Goal: Task Accomplishment & Management: Complete application form

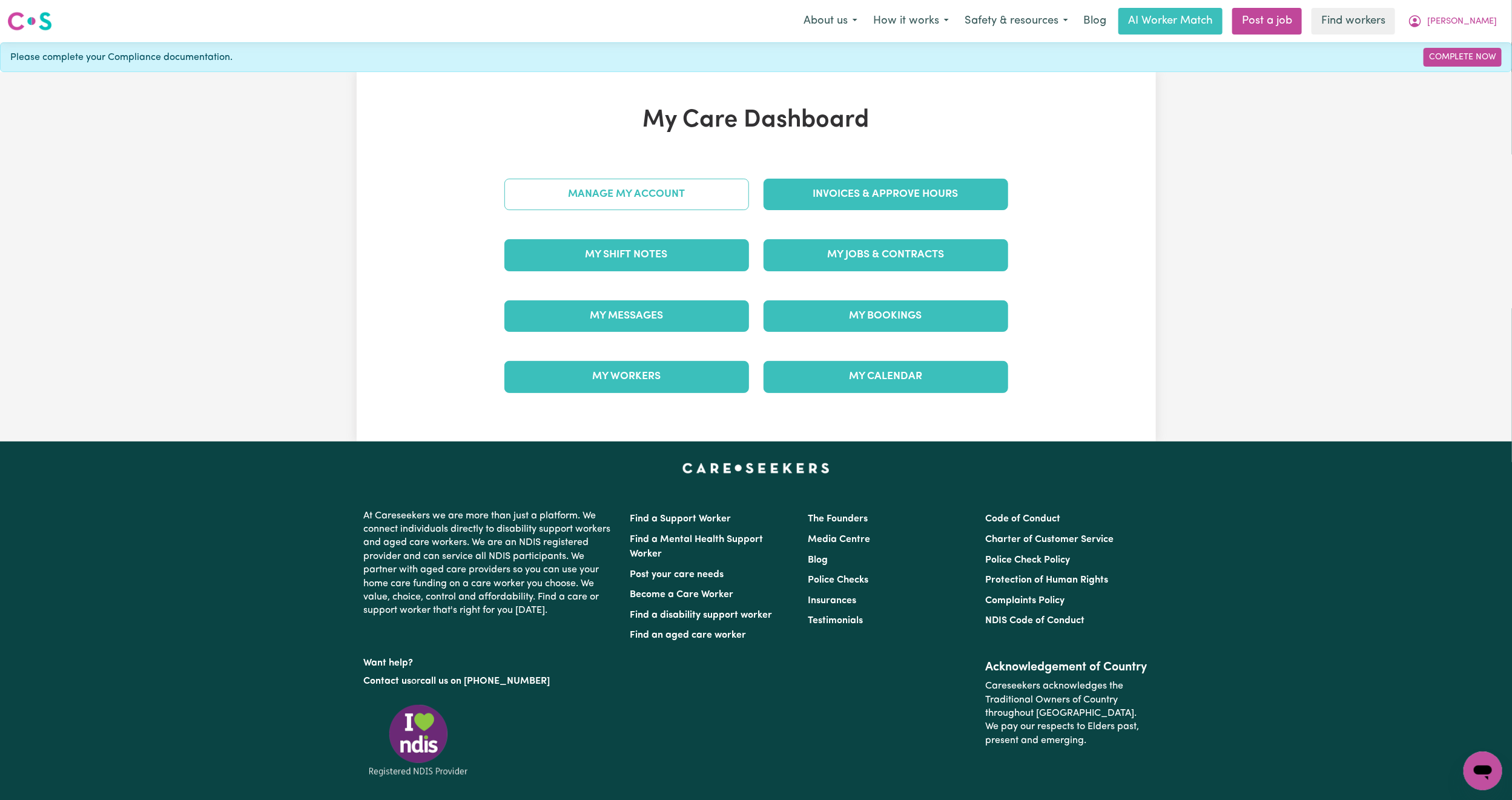
click at [592, 191] on link "Manage My Account" at bounding box center [627, 194] width 245 height 31
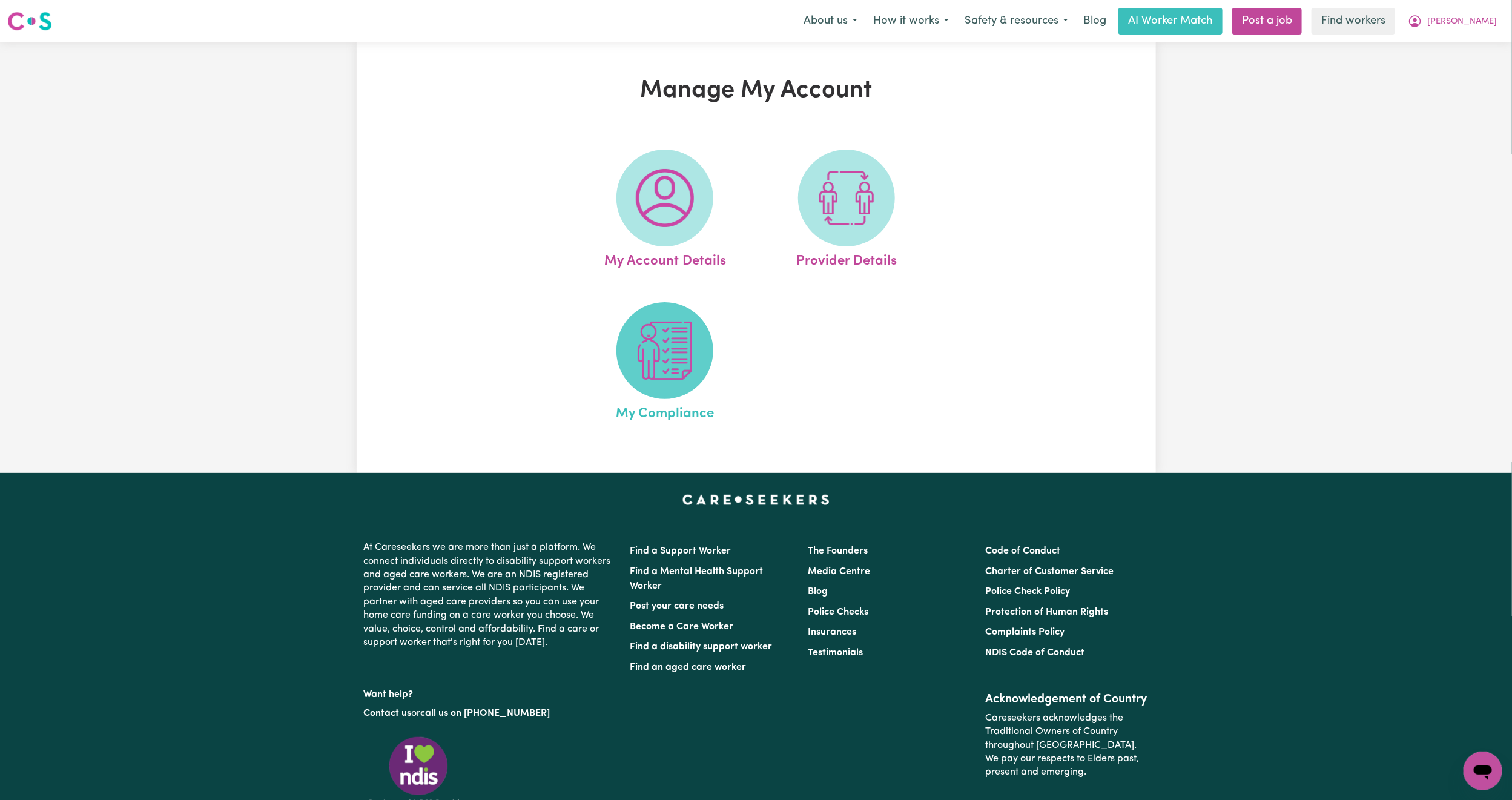
click at [711, 364] on span at bounding box center [664, 350] width 97 height 97
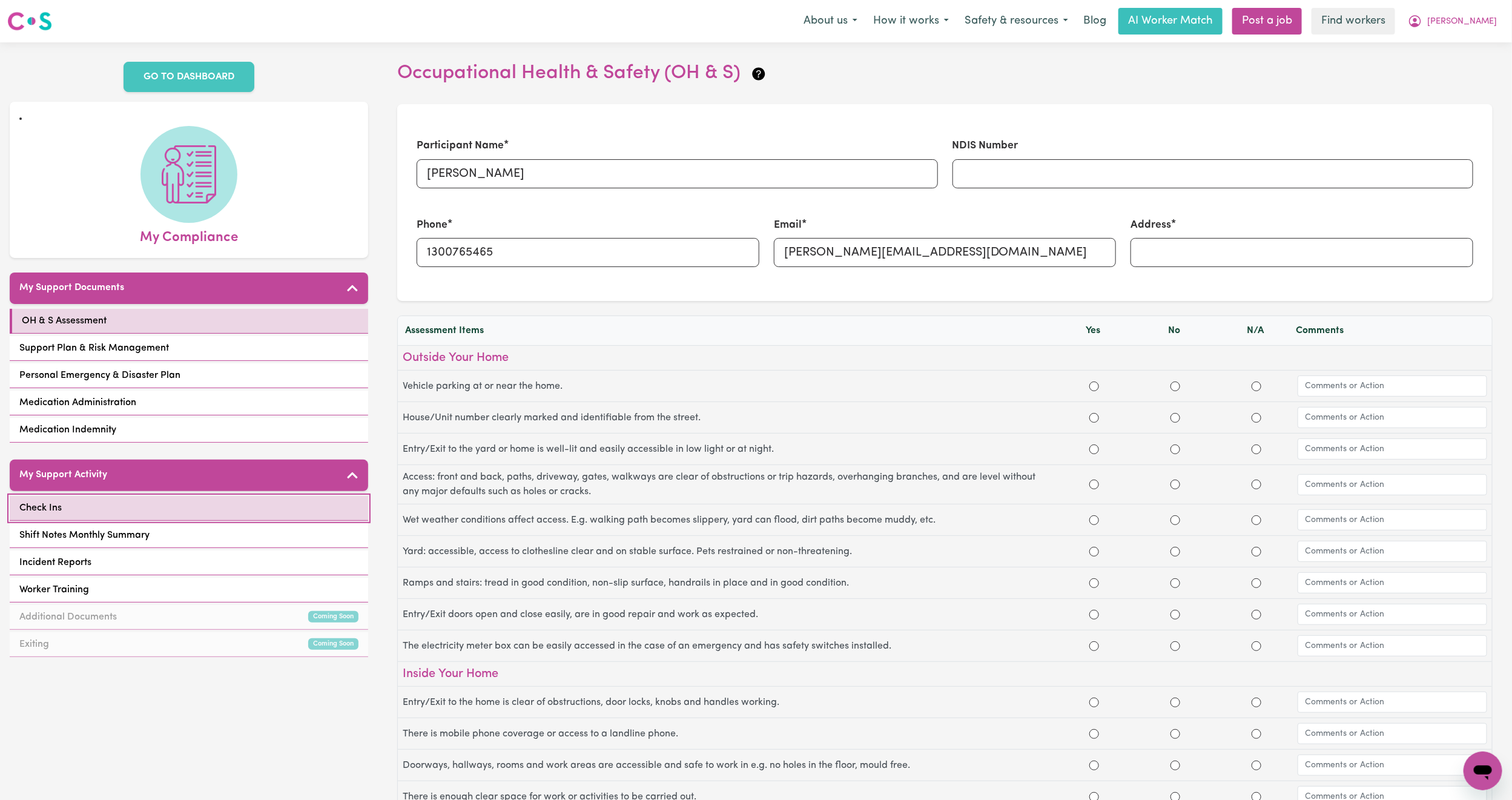
click at [120, 501] on link "Check Ins" at bounding box center [189, 509] width 359 height 25
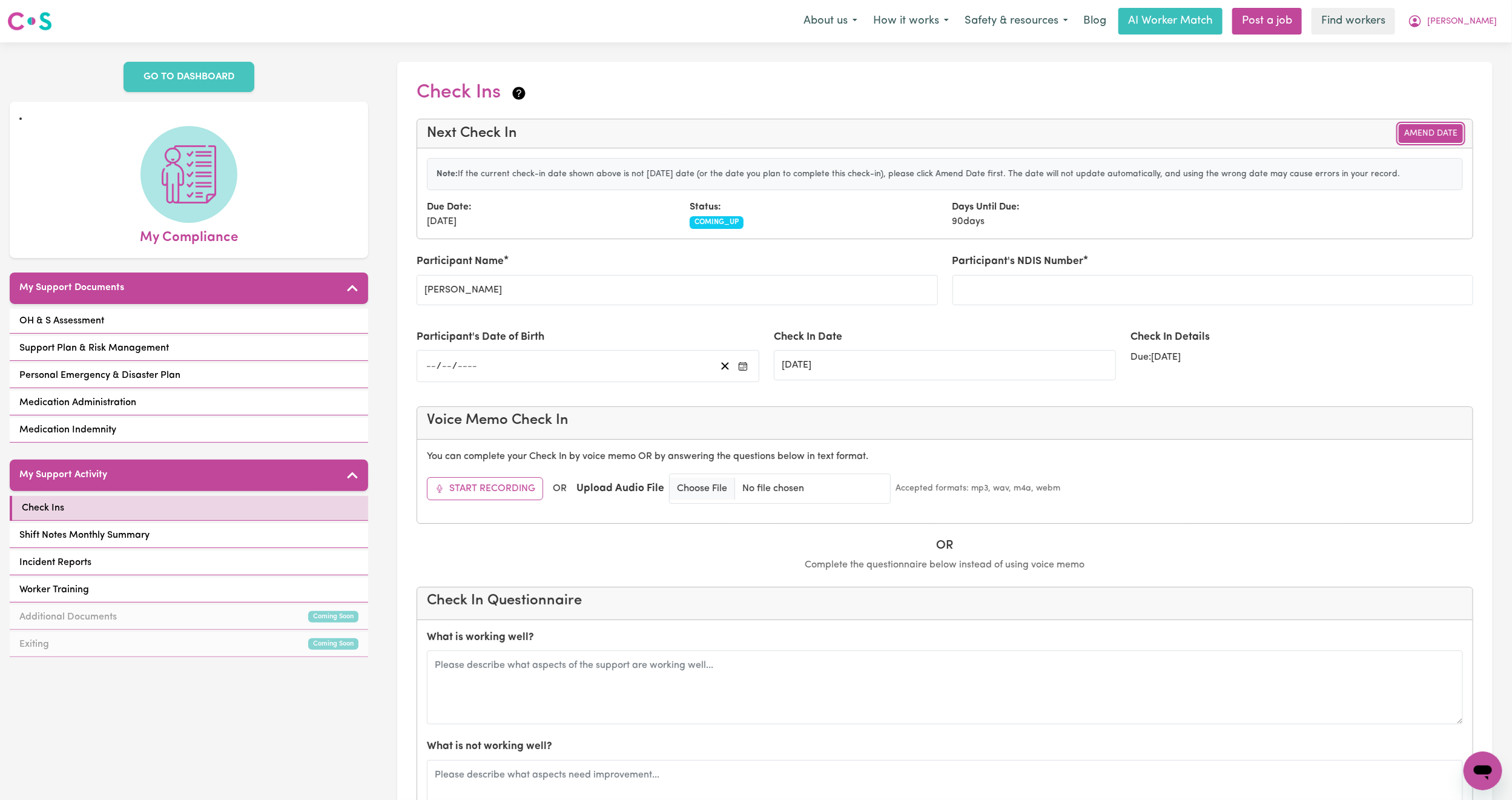
click at [1437, 139] on button "Amend Date" at bounding box center [1430, 133] width 64 height 18
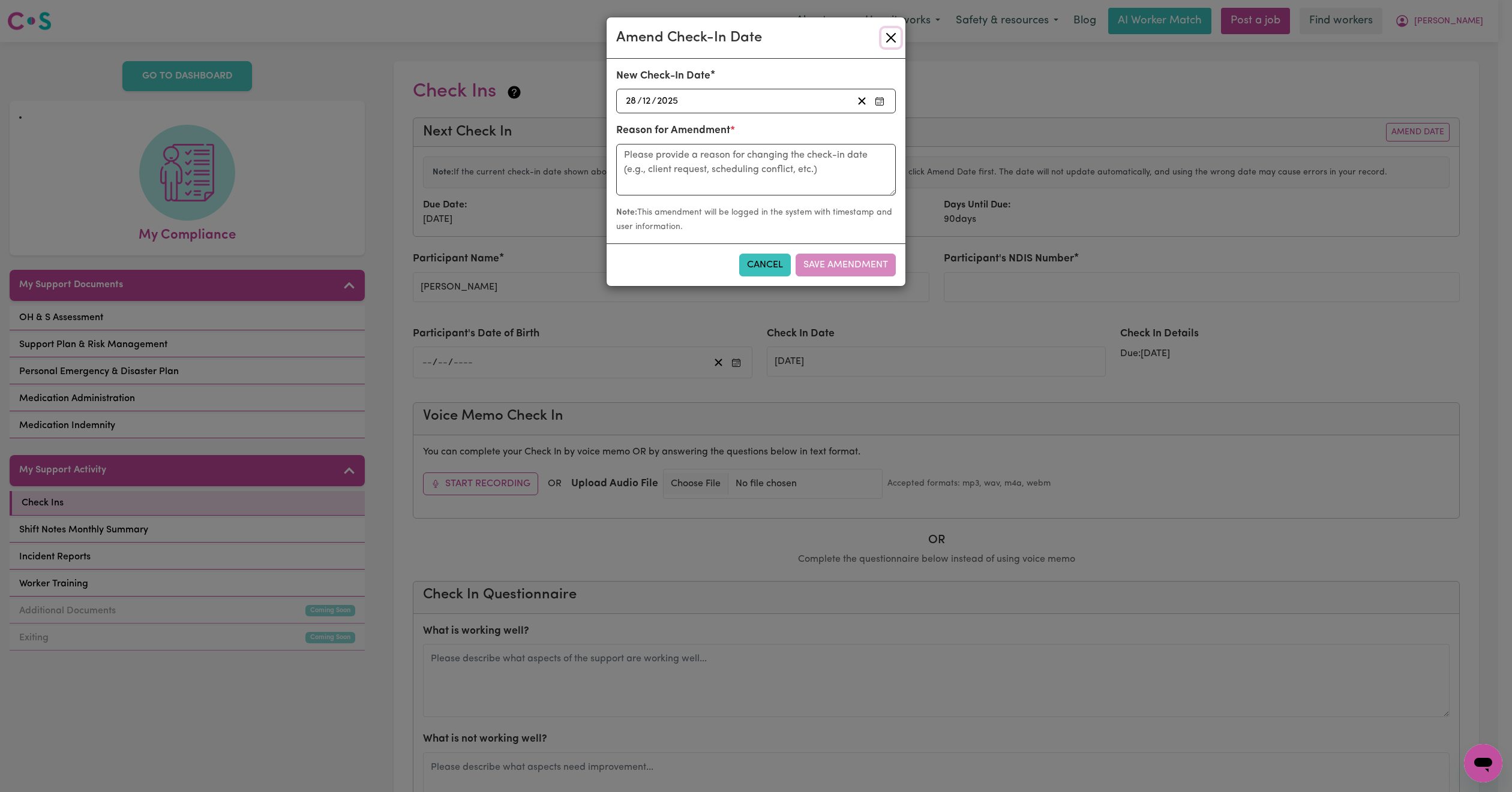
click at [890, 38] on button "Close" at bounding box center [891, 38] width 19 height 19
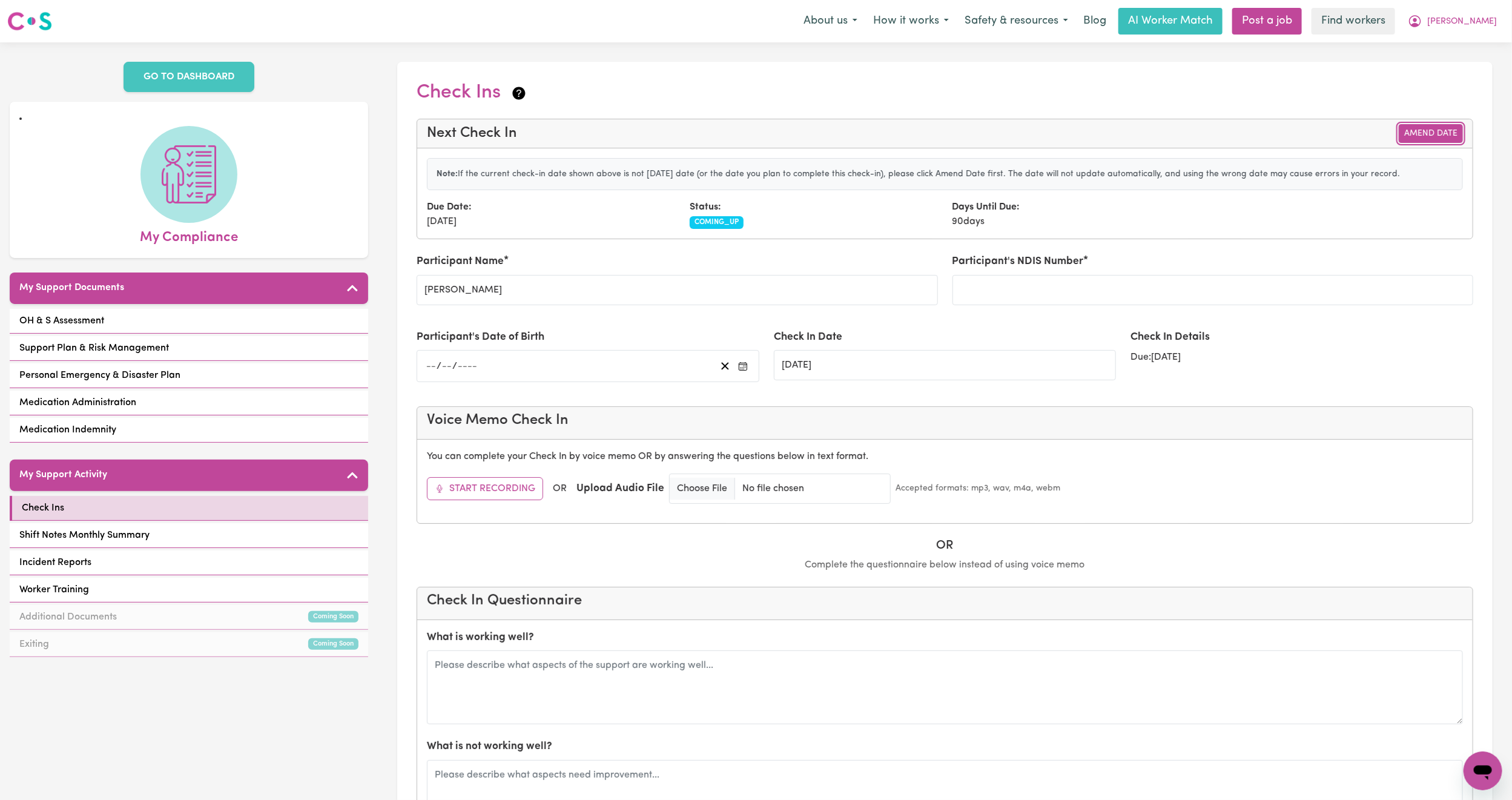
click at [1421, 135] on button "Amend Date" at bounding box center [1430, 133] width 64 height 18
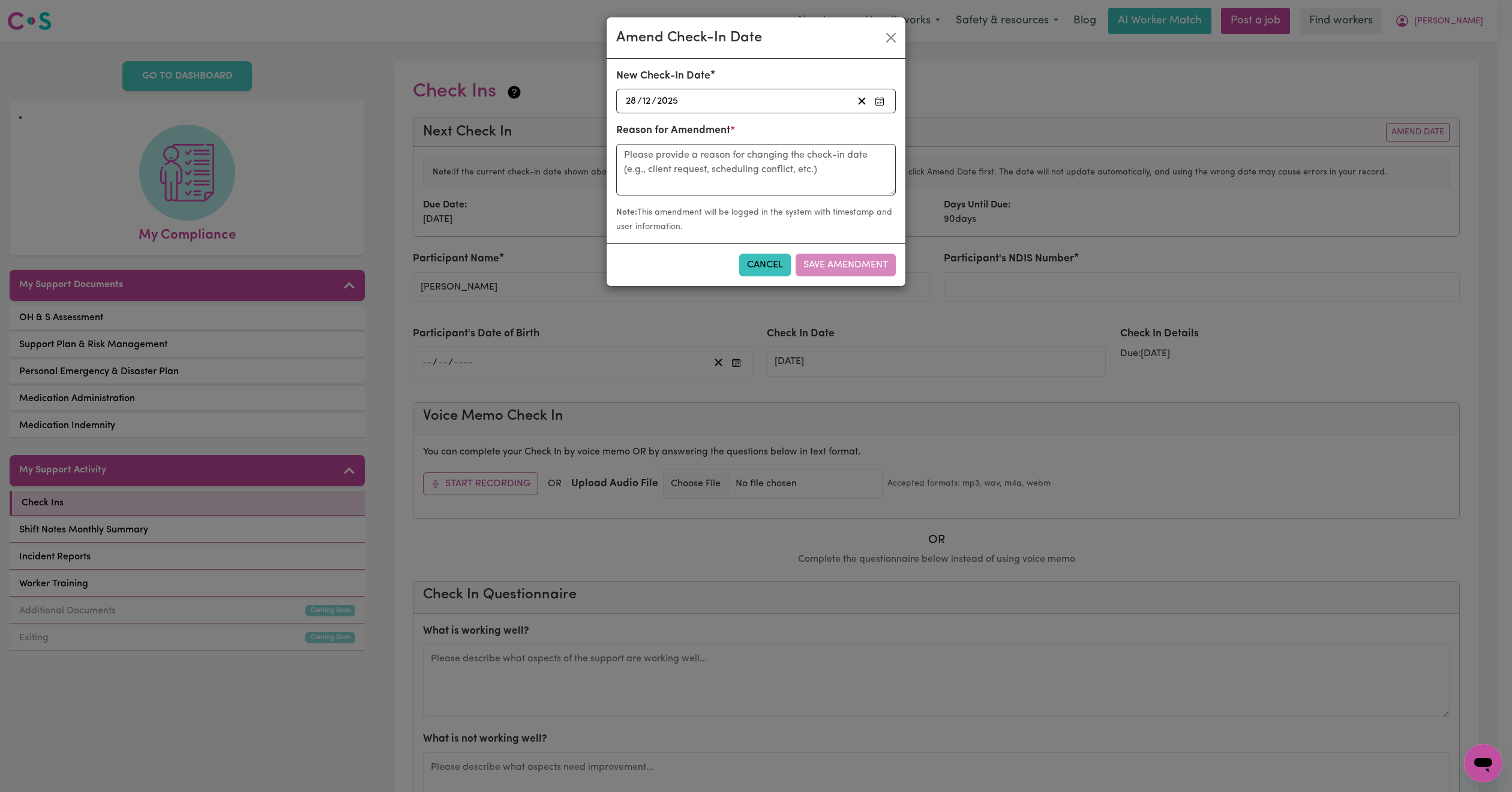
click at [681, 121] on div "New Check-In Date [DATE] [DATE]" at bounding box center [756, 95] width 294 height 55
click at [690, 109] on div "[DATE] [DATE]" at bounding box center [739, 101] width 228 height 16
click at [651, 124] on button "‹" at bounding box center [657, 126] width 26 height 26
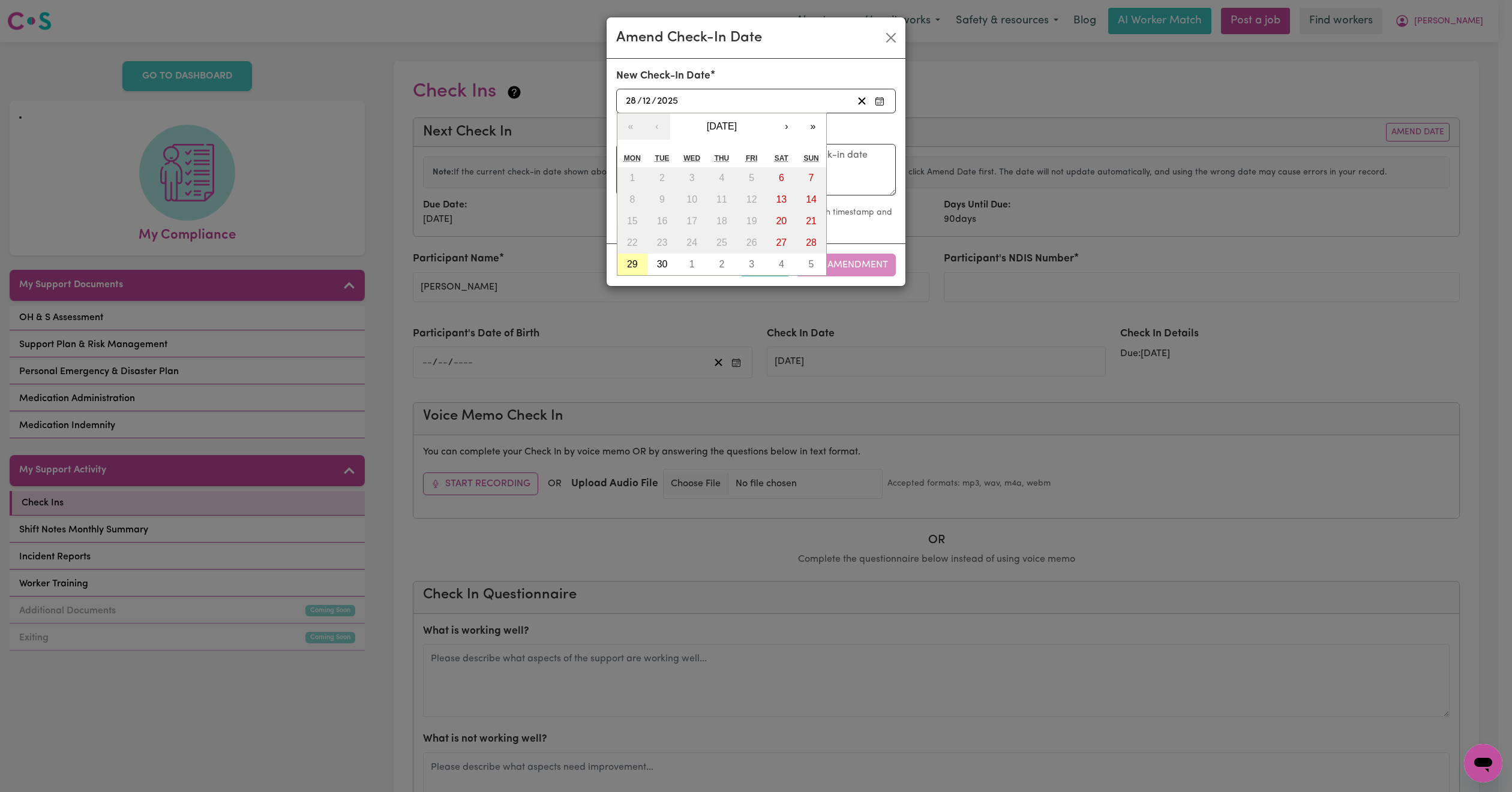
click at [635, 270] on abbr "29" at bounding box center [632, 264] width 11 height 10
type input "[DATE]"
type input "29"
type input "9"
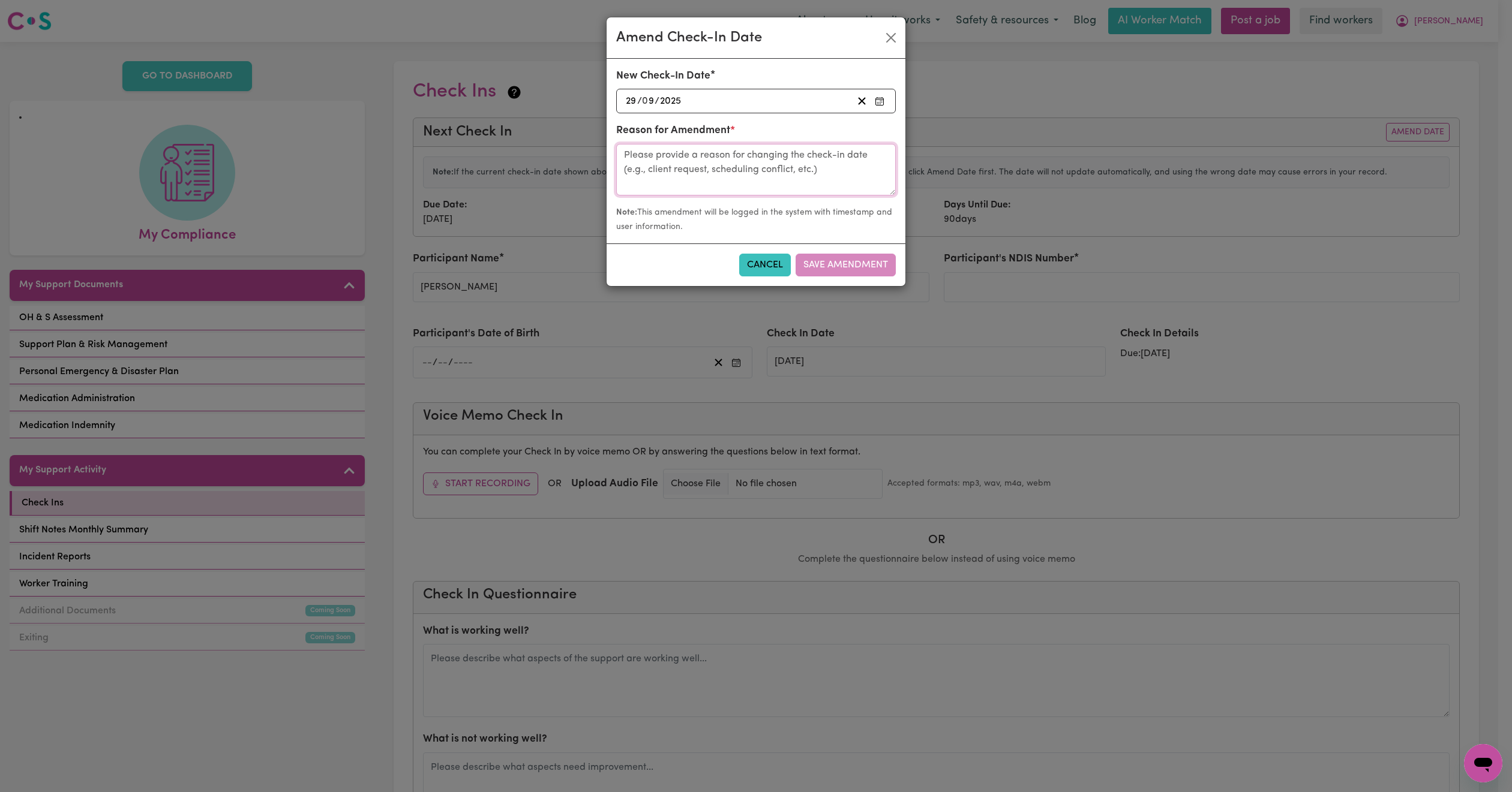
click at [736, 184] on textarea at bounding box center [756, 170] width 279 height 52
type textarea "check in 1"
click at [825, 258] on button "Save Amendment" at bounding box center [846, 265] width 100 height 23
type input "[DATE]"
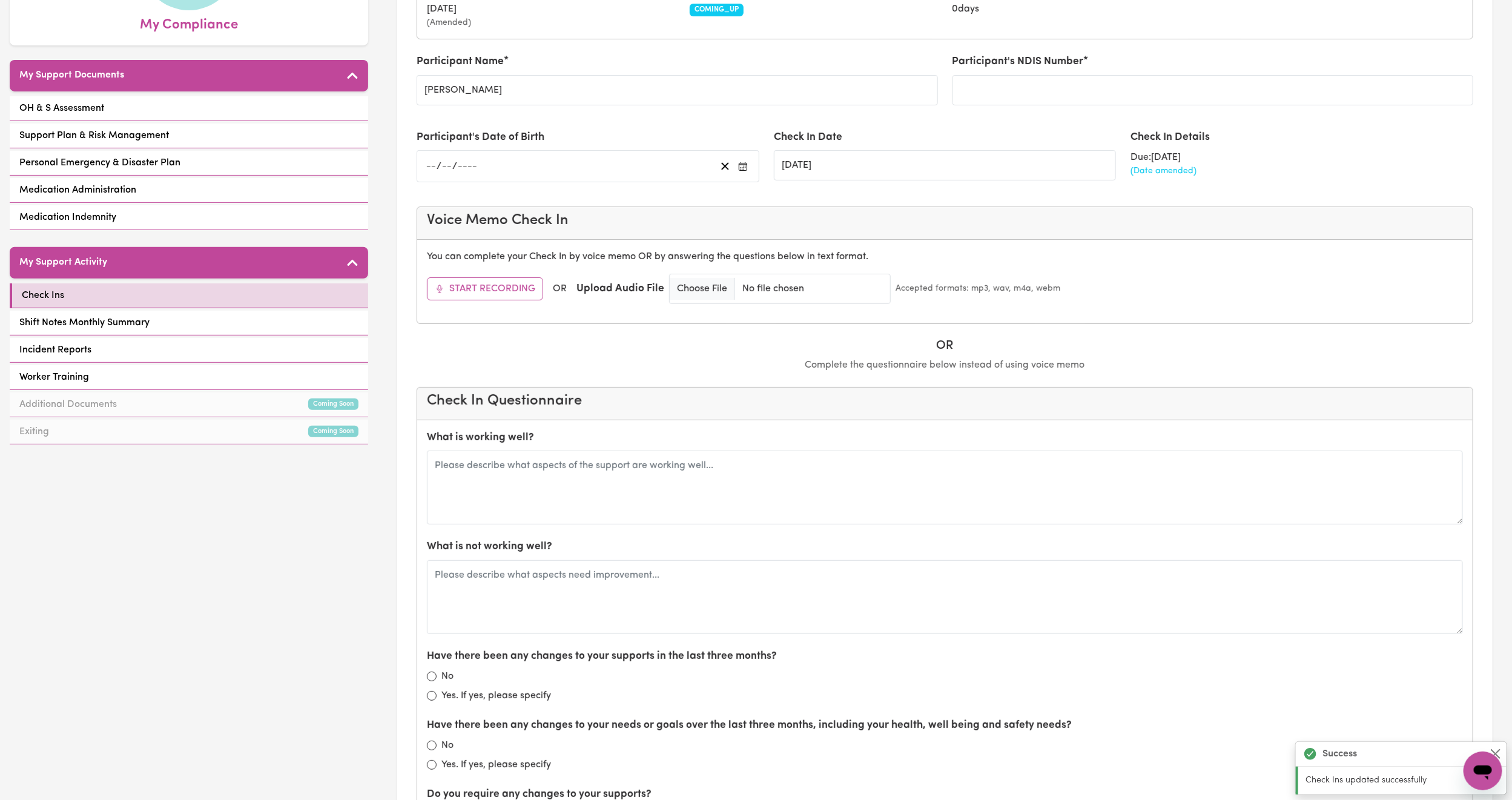
scroll to position [364, 0]
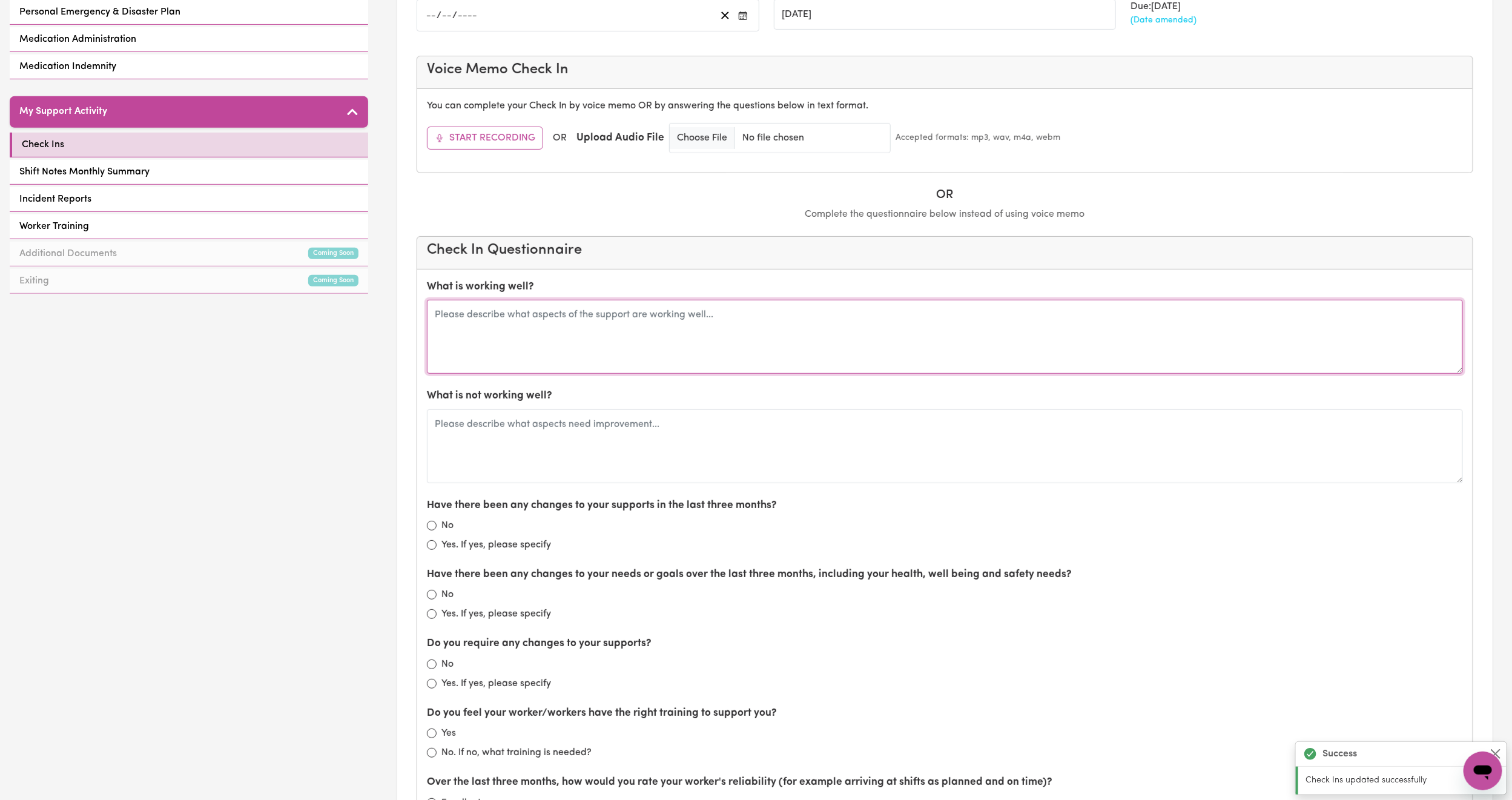
click at [620, 335] on textarea at bounding box center [944, 336] width 1036 height 74
click at [585, 335] on textarea at bounding box center [944, 336] width 1036 height 74
paste textarea "[PERSON_NAME] is great as she can help with cooking, housework, going for exerc…"
type textarea "[PERSON_NAME] is great as she can help with cooking, housework, going for exerc…"
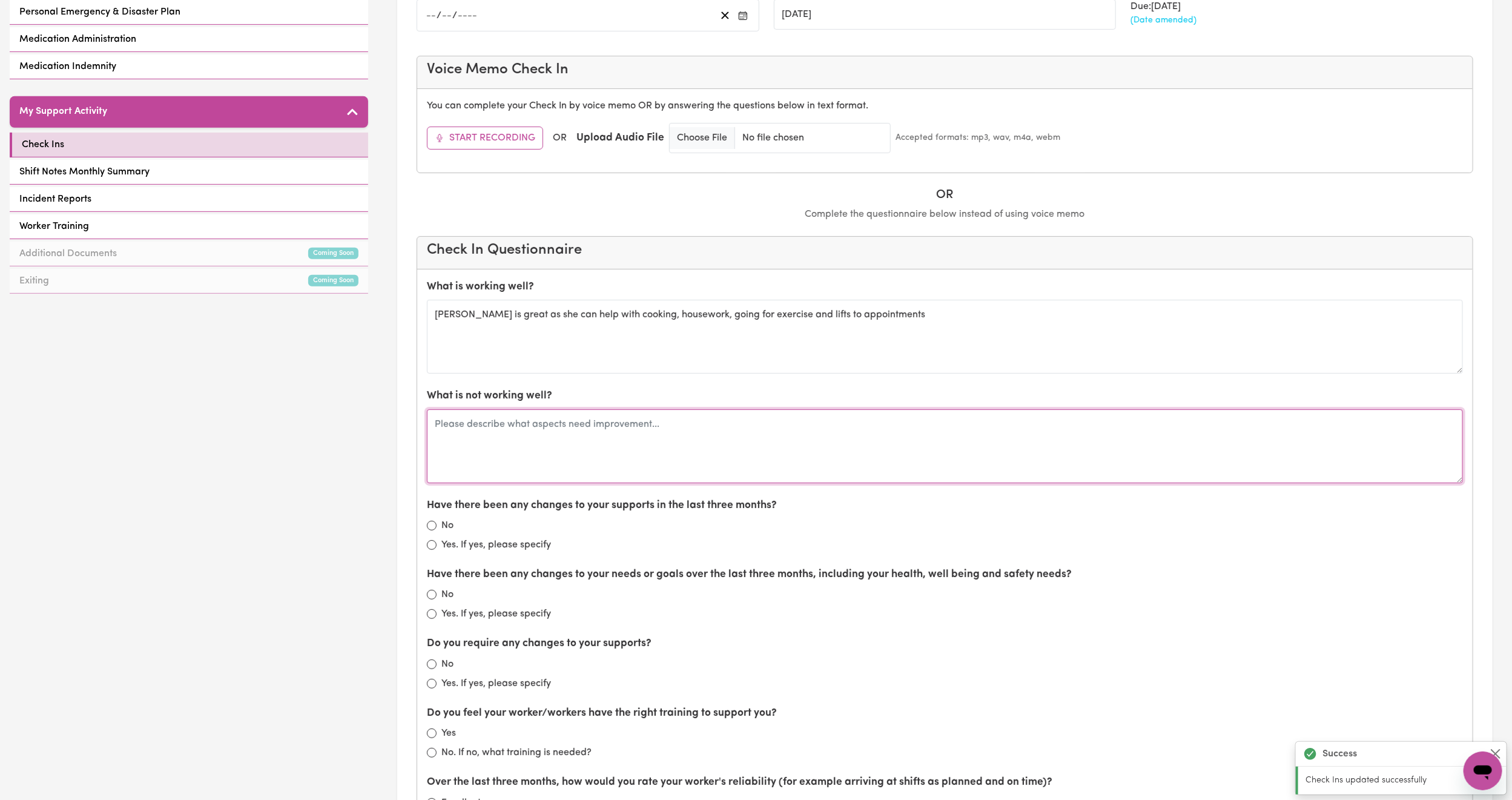
click at [554, 433] on textarea at bounding box center [944, 446] width 1036 height 74
type textarea "n/a"
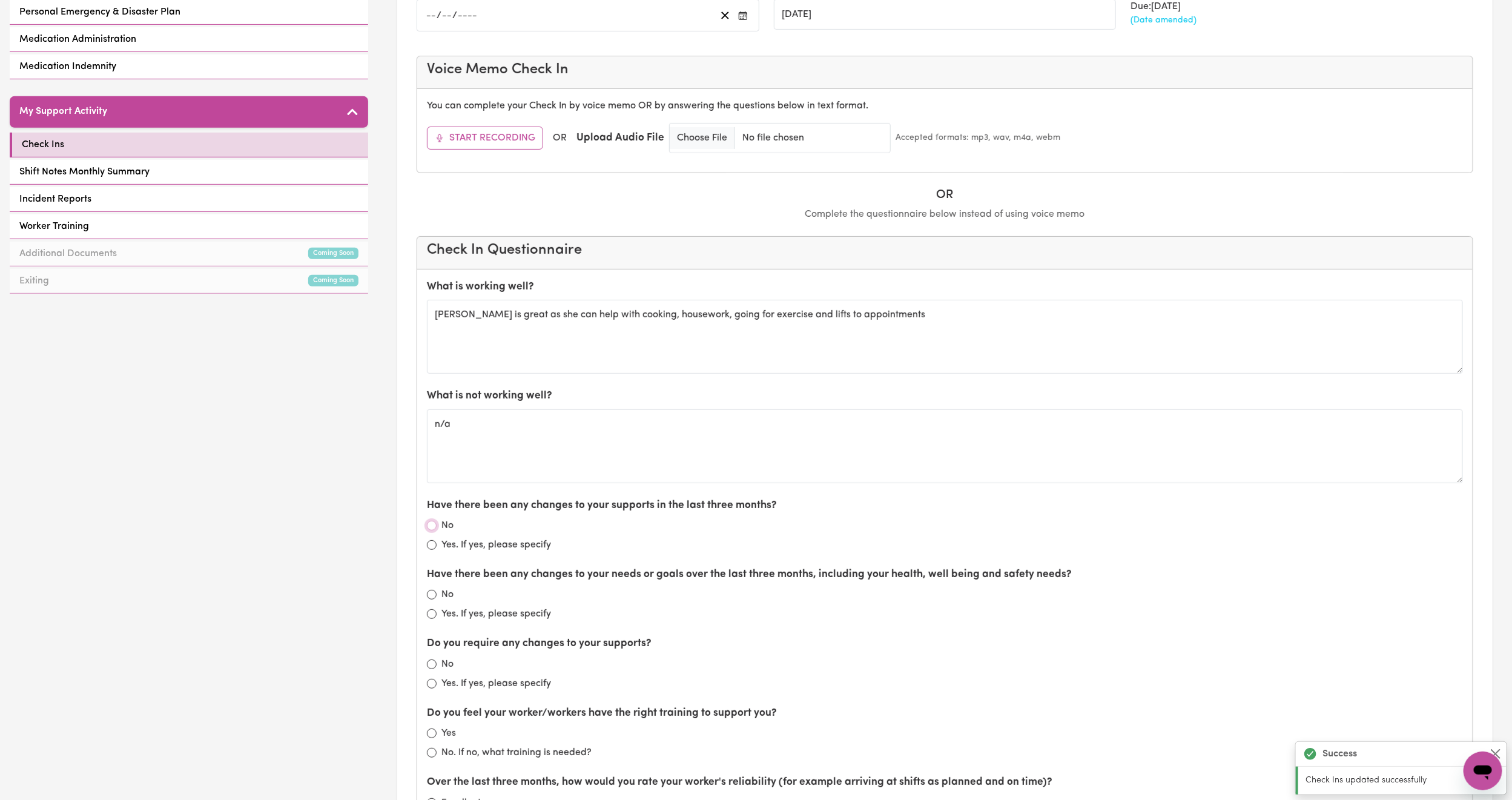
click at [431, 529] on input "No" at bounding box center [431, 526] width 10 height 10
radio input "true"
click at [427, 600] on div "No" at bounding box center [944, 595] width 1036 height 14
click at [435, 663] on div "Do you require any changes to your supports? No Yes. If yes, please specify" at bounding box center [944, 663] width 1036 height 54
click at [429, 669] on input "No" at bounding box center [431, 665] width 10 height 10
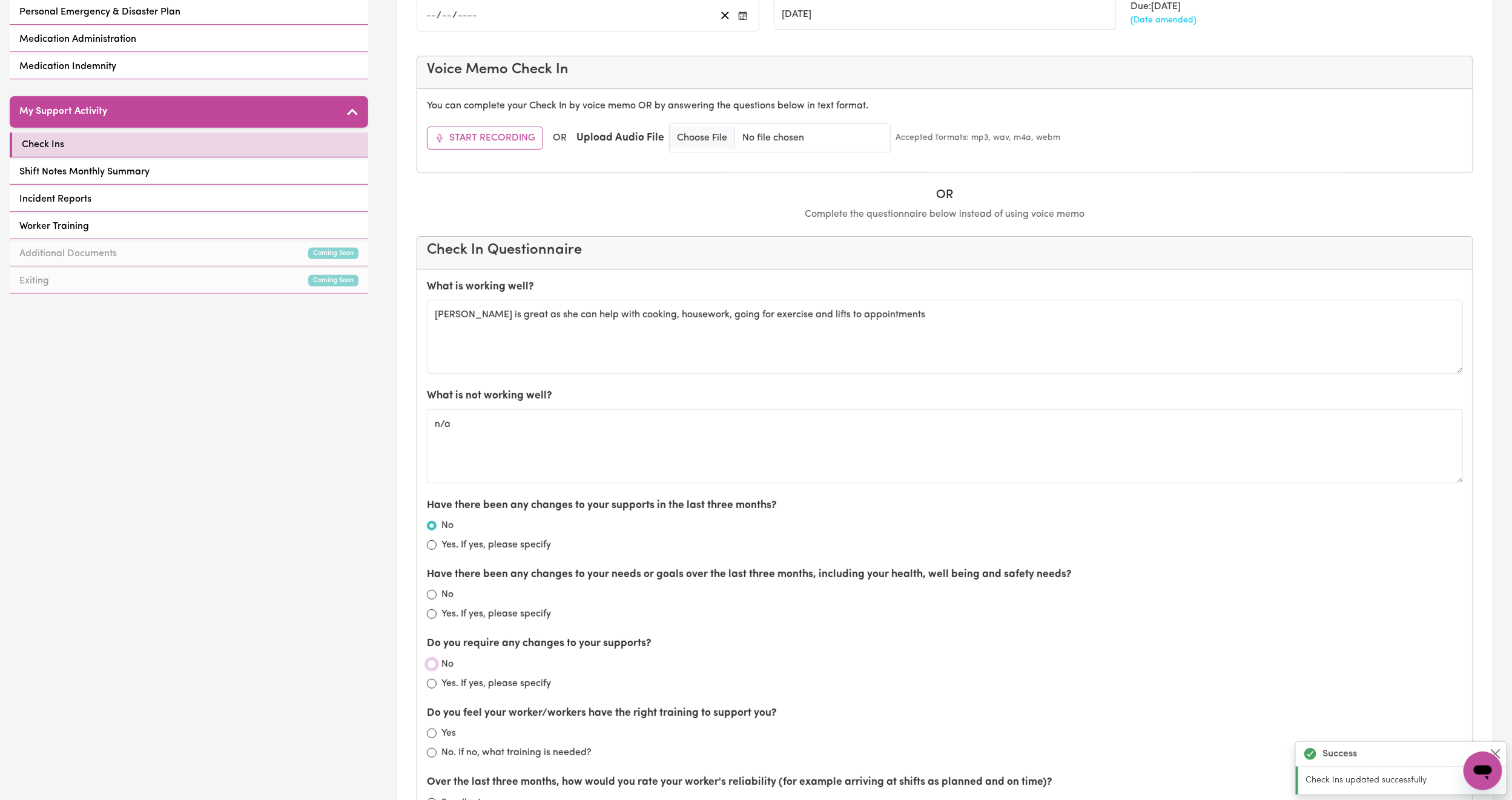
radio input "true"
click at [431, 598] on input "No" at bounding box center [431, 595] width 10 height 10
radio input "true"
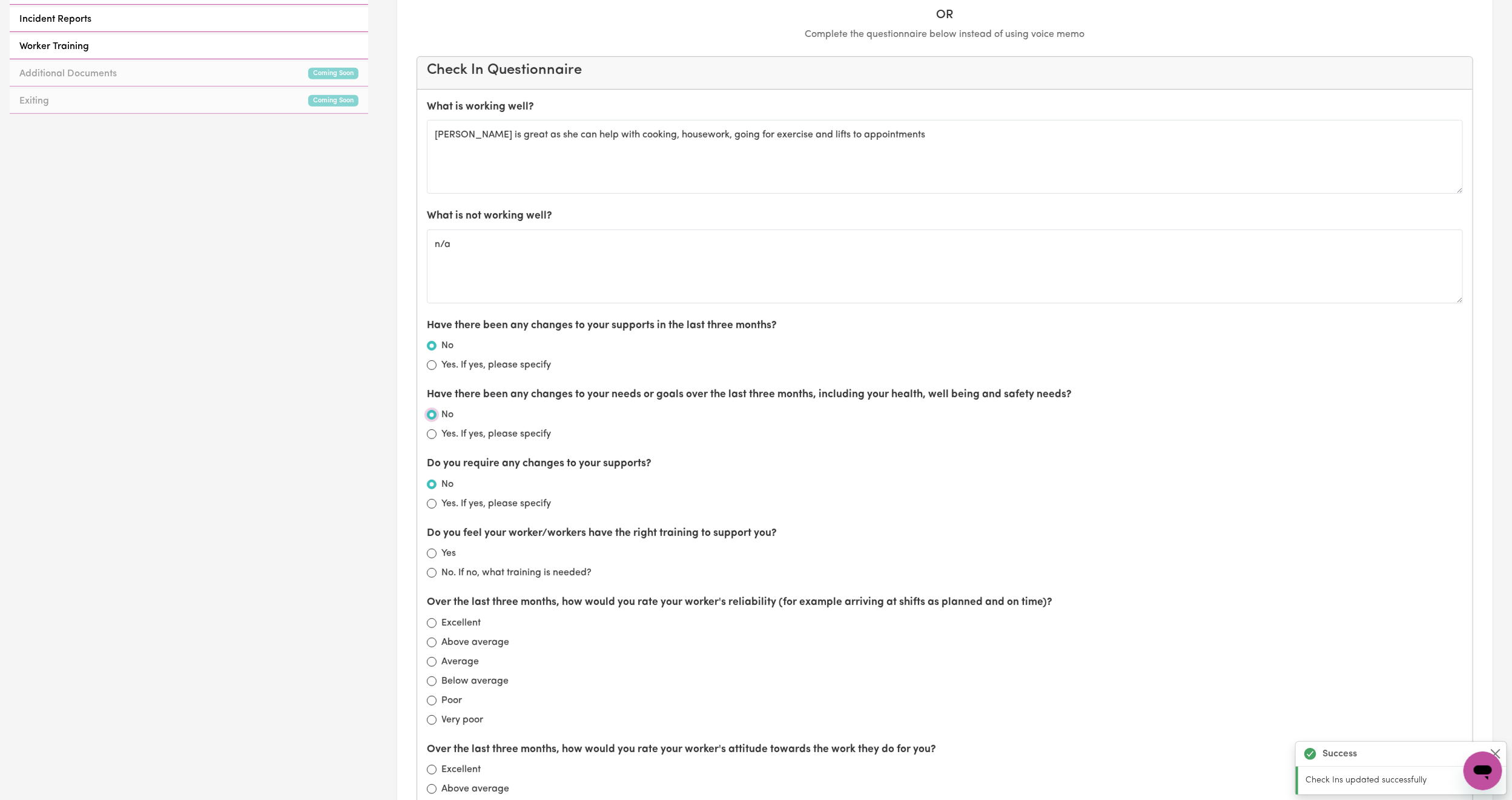
scroll to position [545, 0]
click at [435, 557] on input "Yes" at bounding box center [431, 552] width 10 height 10
radio input "true"
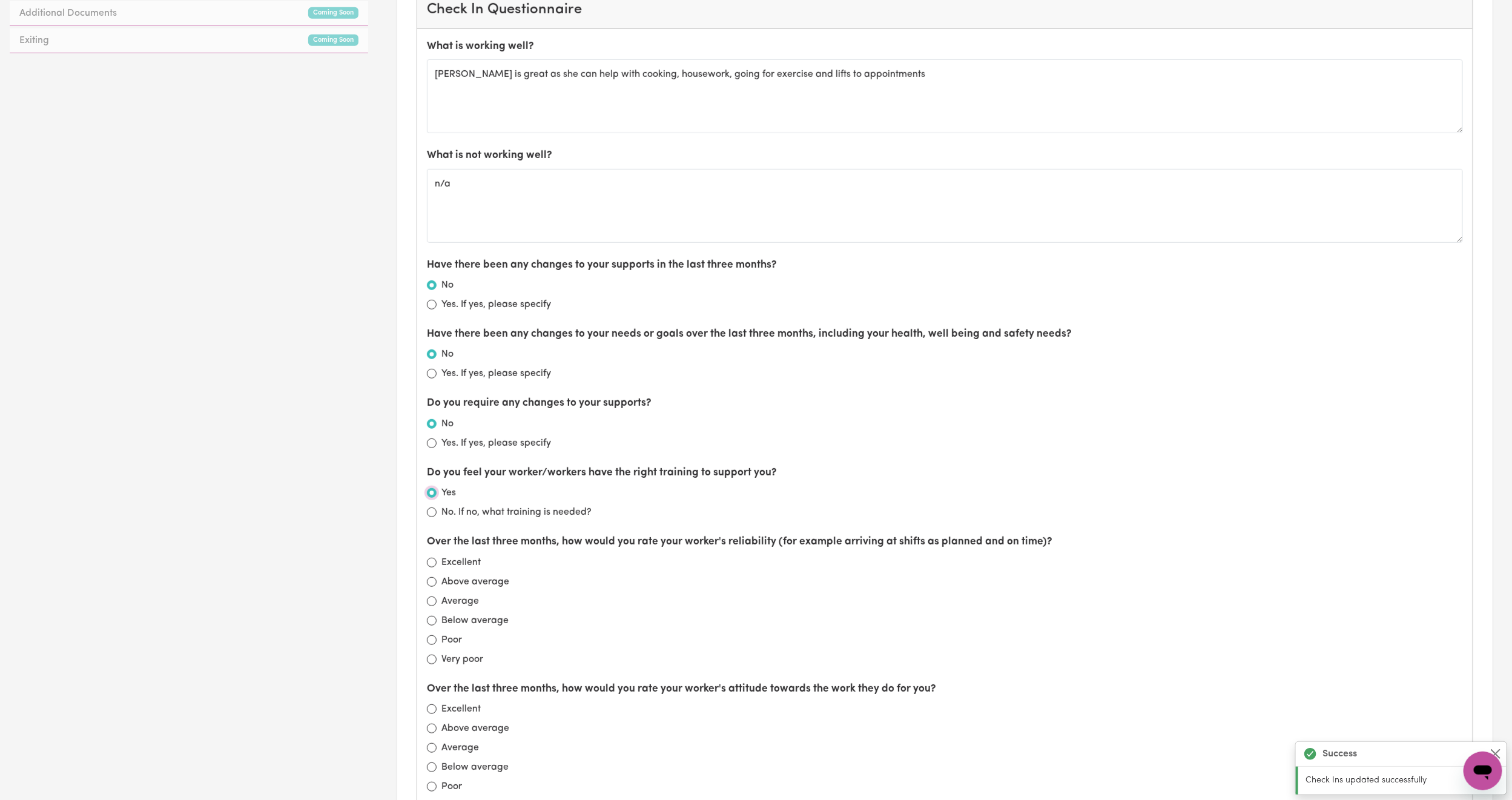
scroll to position [636, 0]
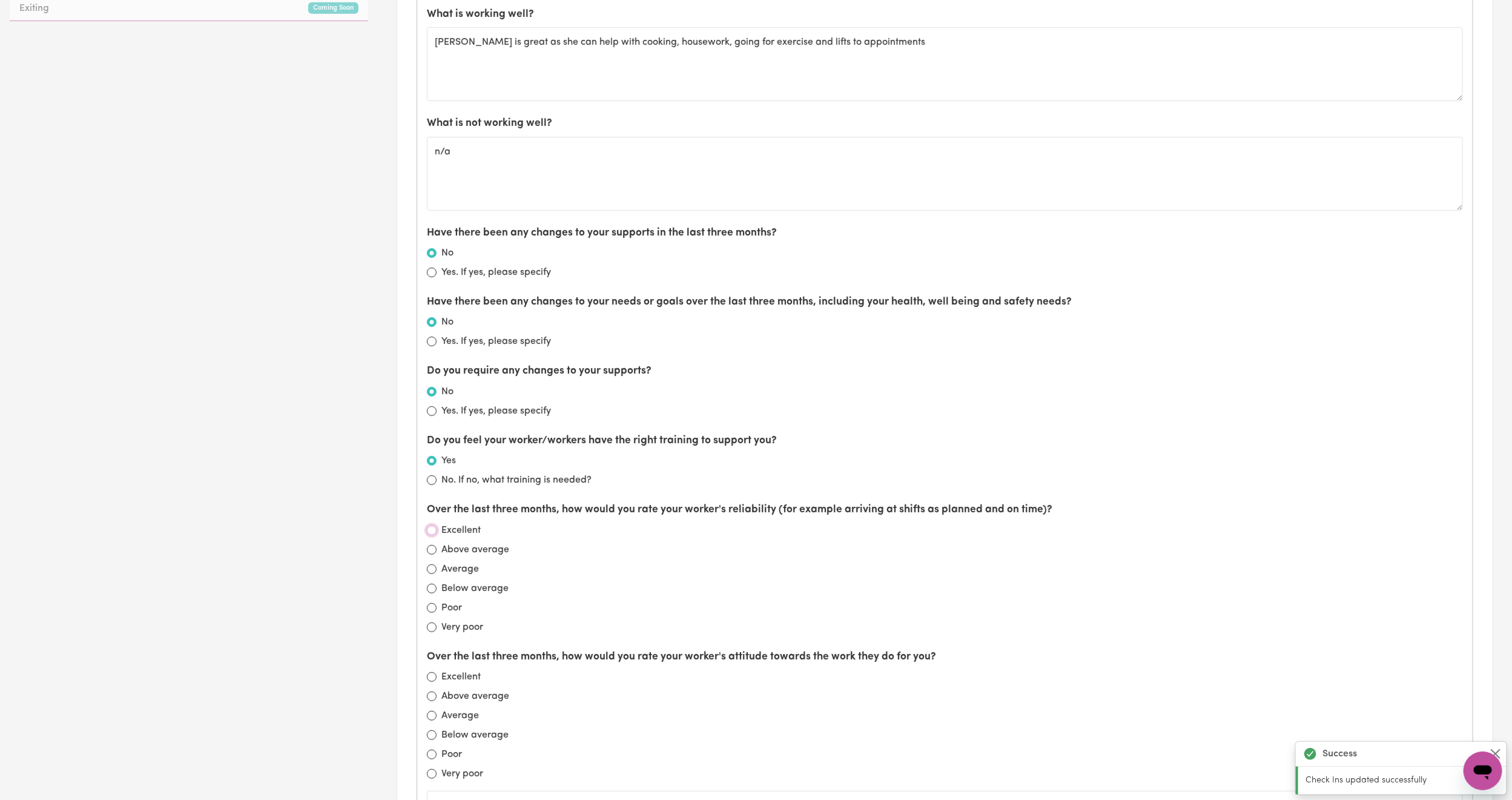
click at [434, 536] on input "Excellent" at bounding box center [431, 531] width 10 height 10
radio input "true"
click at [432, 682] on input "Excellent" at bounding box center [431, 677] width 10 height 10
radio input "true"
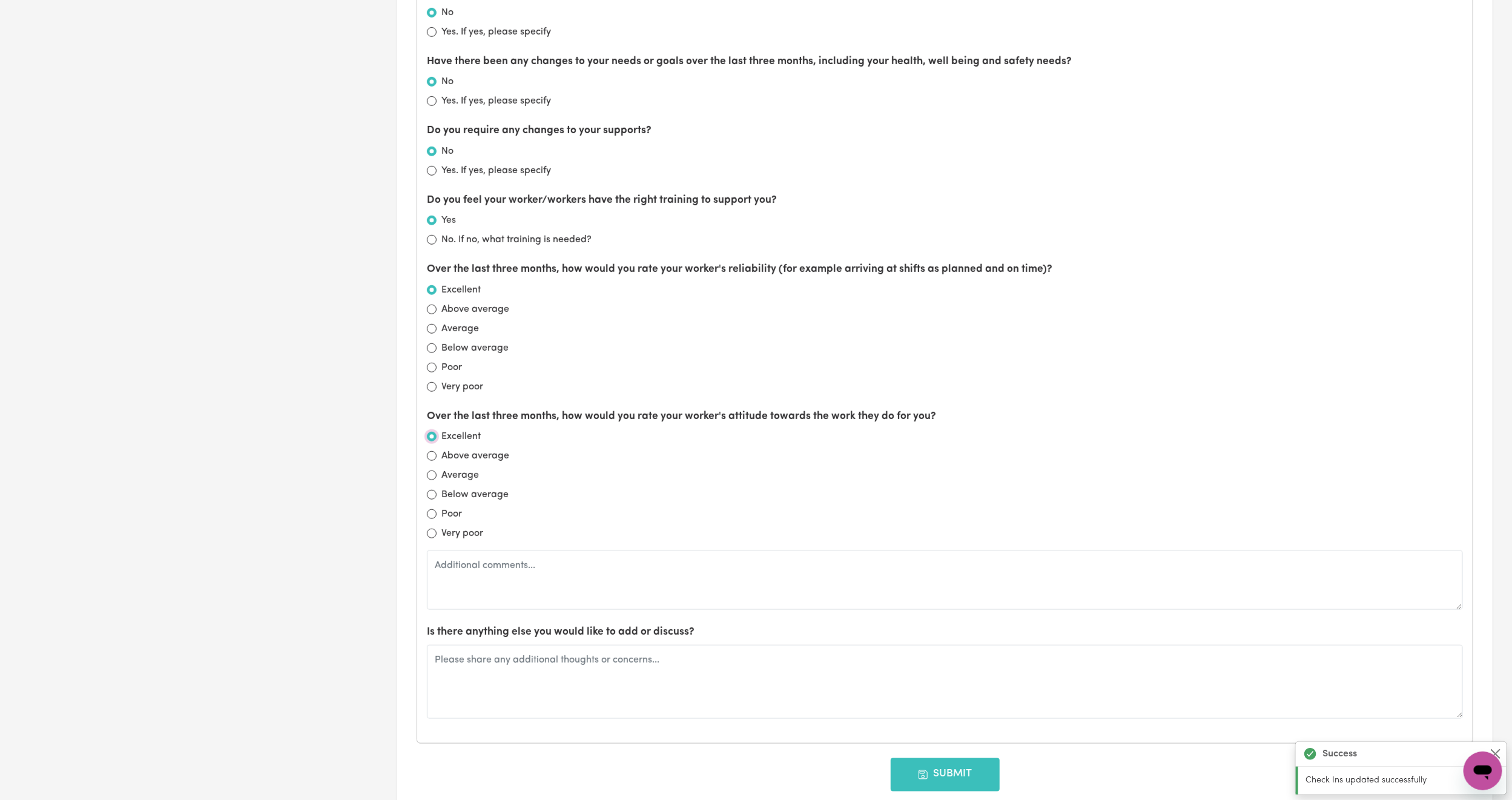
scroll to position [909, 0]
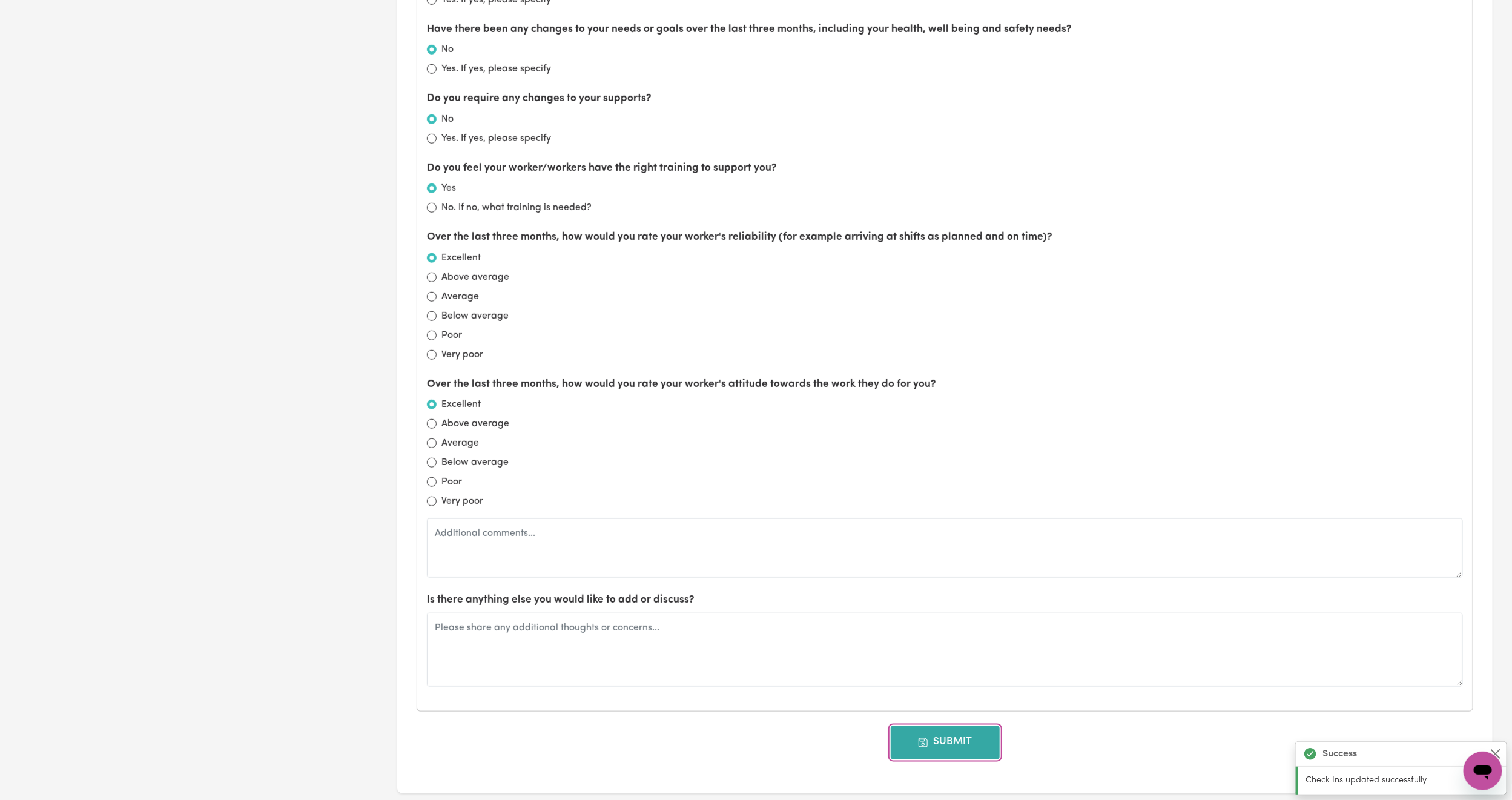
click at [925, 746] on icon "button" at bounding box center [924, 743] width 11 height 11
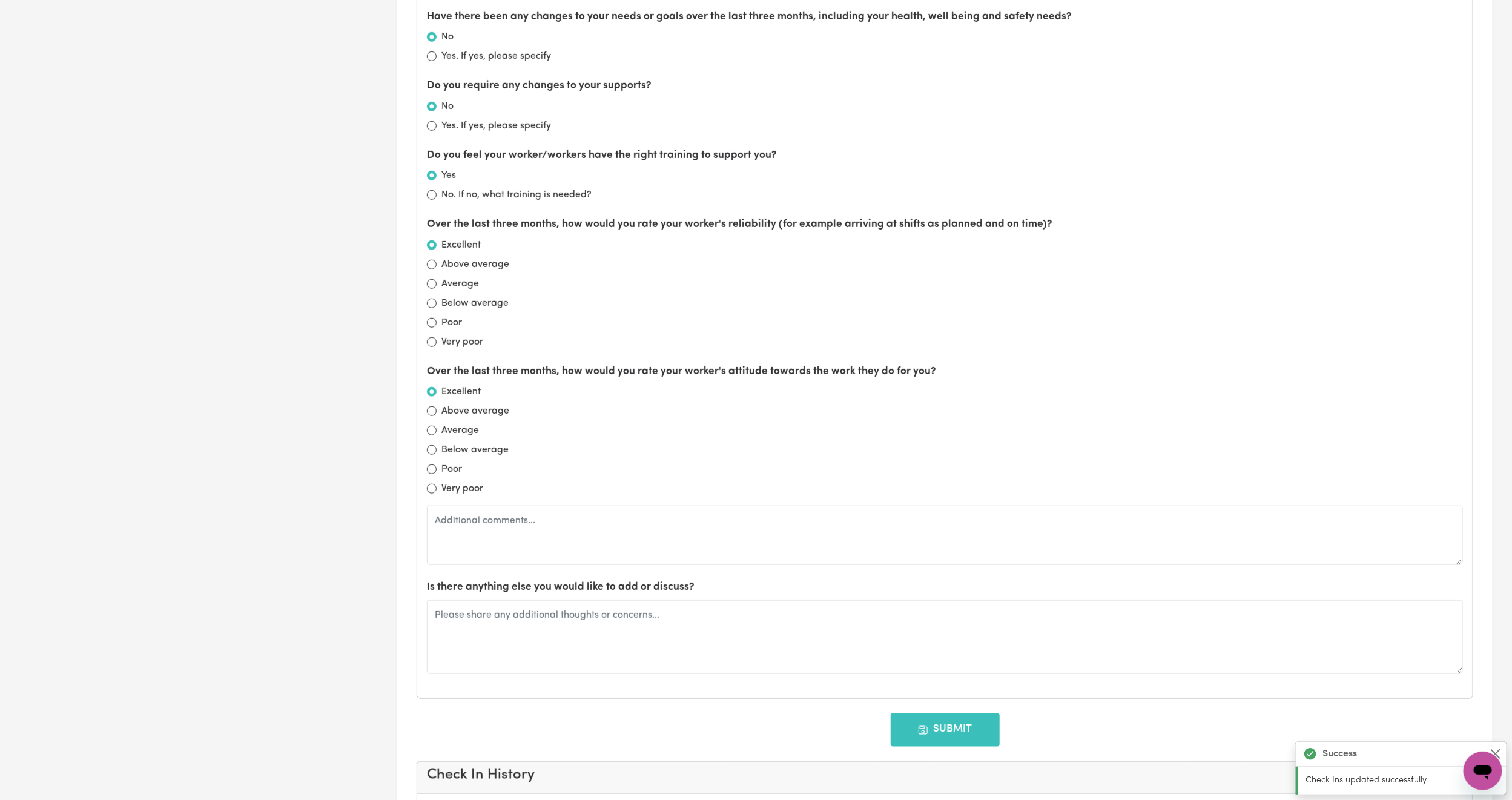
type input "[DATE]"
